Goal: Book appointment/travel/reservation

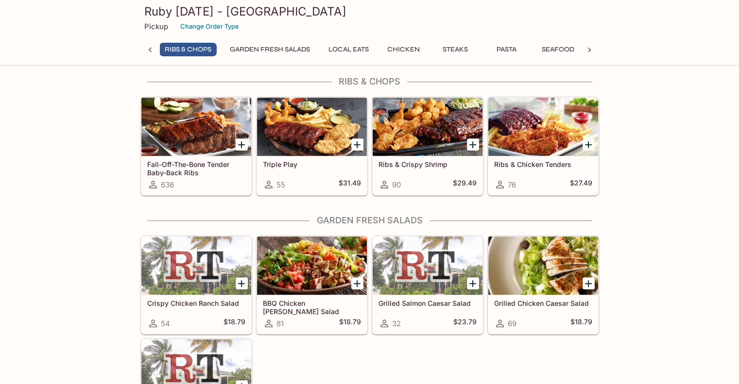
click at [155, 25] on p "Pickup" at bounding box center [156, 26] width 24 height 9
click at [152, 28] on p "Pickup" at bounding box center [156, 26] width 24 height 9
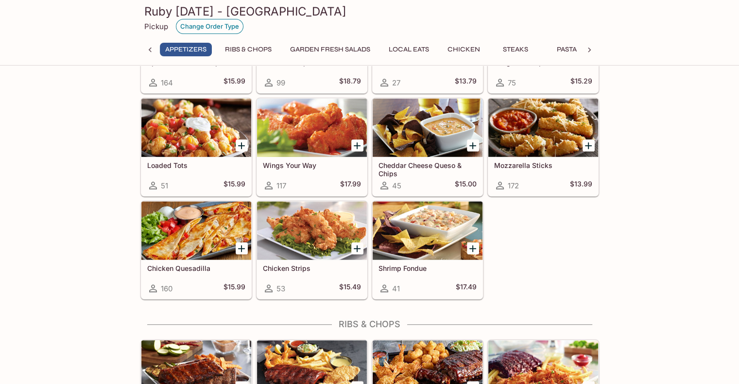
click at [200, 25] on button "Change Order Type" at bounding box center [210, 26] width 68 height 15
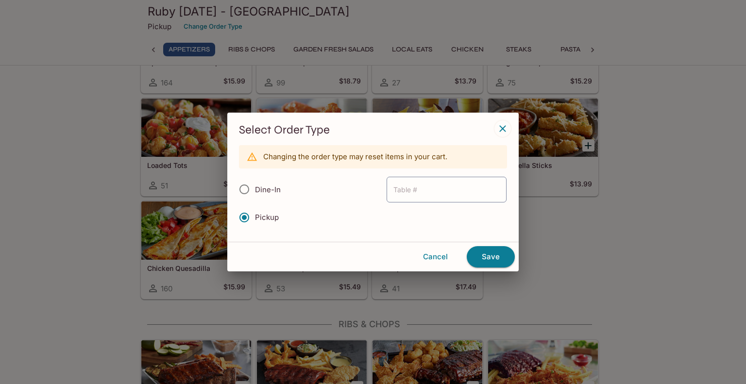
click at [269, 190] on span "Dine-In" at bounding box center [268, 189] width 26 height 9
click at [255, 190] on input "Dine-In" at bounding box center [244, 189] width 20 height 20
radio input "true"
click at [488, 256] on button "Save" at bounding box center [491, 256] width 48 height 21
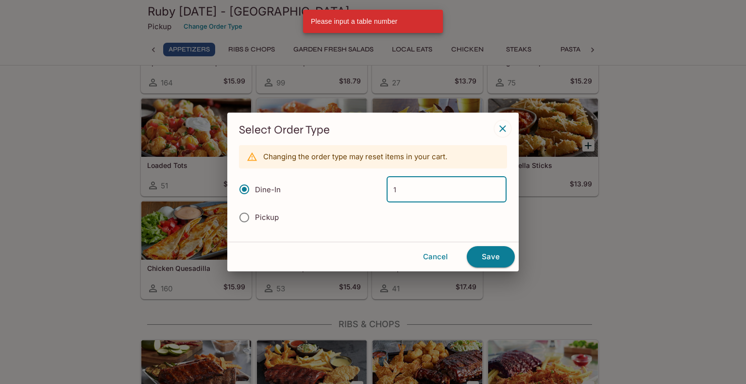
type input "1"
click at [478, 258] on button "Save" at bounding box center [491, 256] width 48 height 21
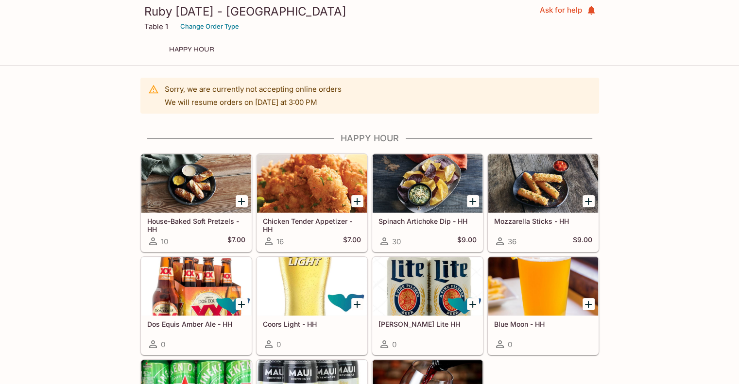
click at [154, 25] on p "Table 1" at bounding box center [156, 26] width 24 height 9
click at [189, 27] on button "Change Order Type" at bounding box center [210, 26] width 68 height 15
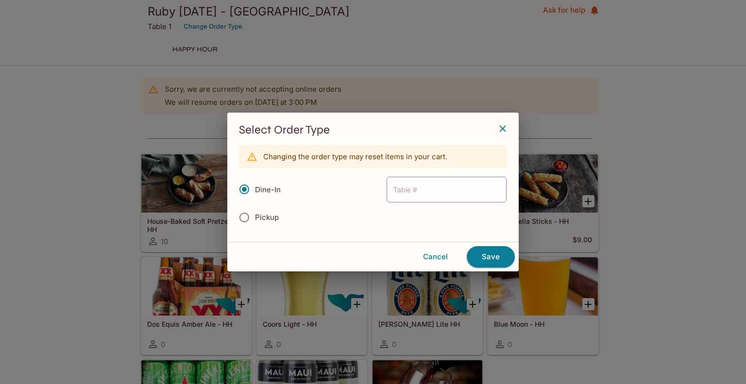
click at [270, 219] on span "Pickup" at bounding box center [267, 217] width 24 height 9
click at [255, 219] on input "Pickup" at bounding box center [244, 217] width 20 height 20
radio input "true"
click at [488, 256] on button "Save" at bounding box center [491, 256] width 48 height 21
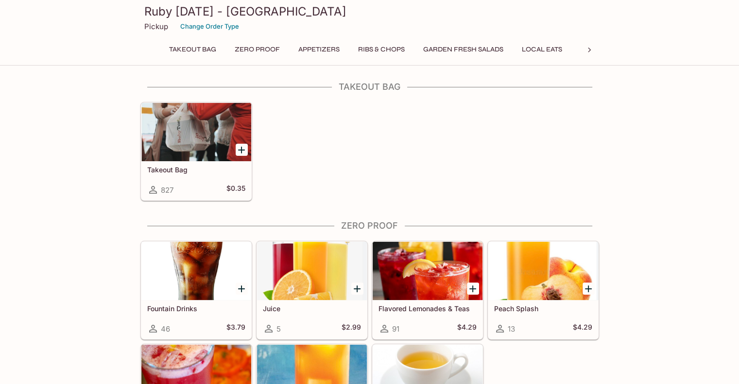
click at [260, 16] on h3 "Ruby [DATE] - [GEOGRAPHIC_DATA]" at bounding box center [369, 11] width 451 height 15
